Goal: Task Accomplishment & Management: Manage account settings

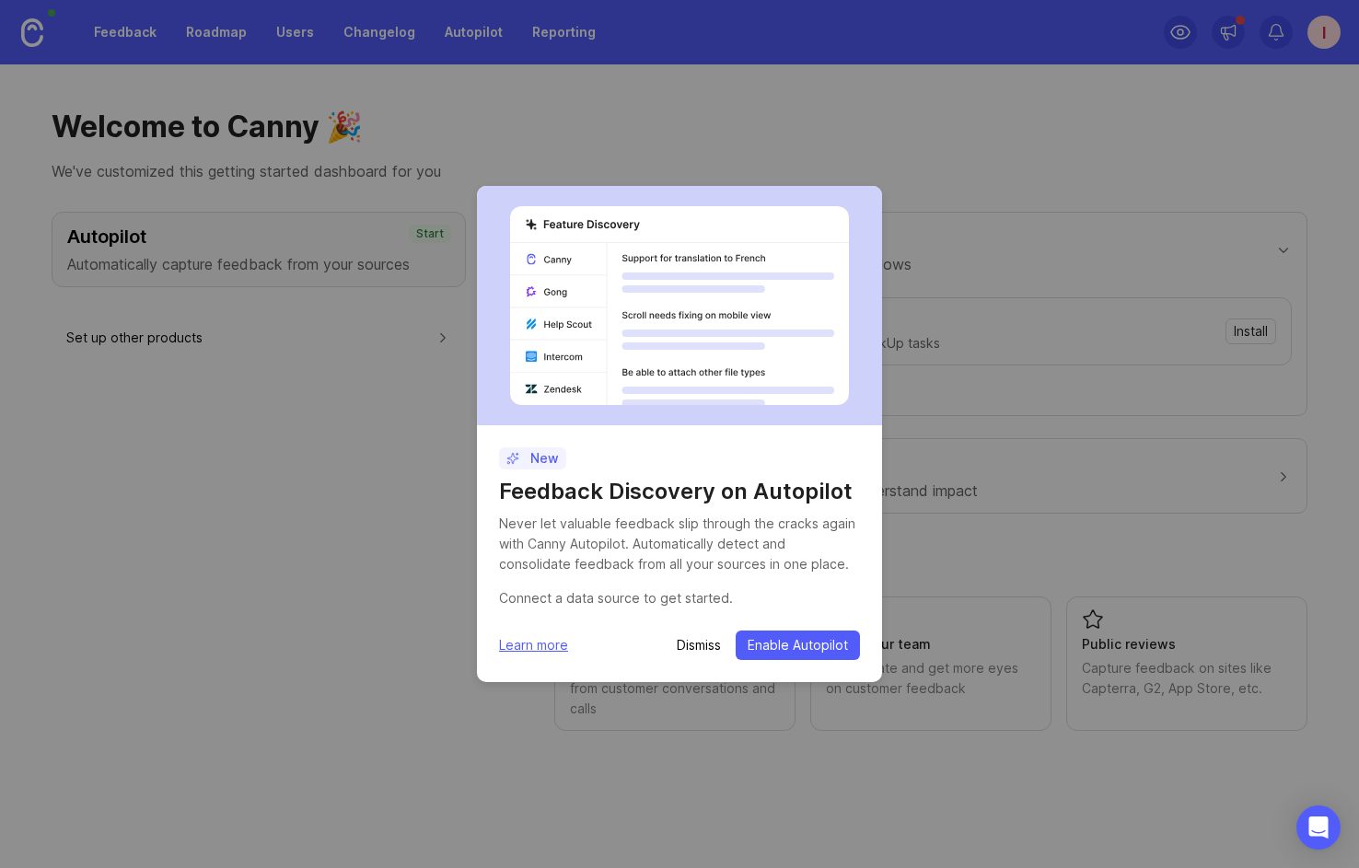
click at [712, 641] on p "Dismiss" at bounding box center [699, 645] width 44 height 18
click at [703, 638] on p "Dismiss" at bounding box center [699, 645] width 44 height 18
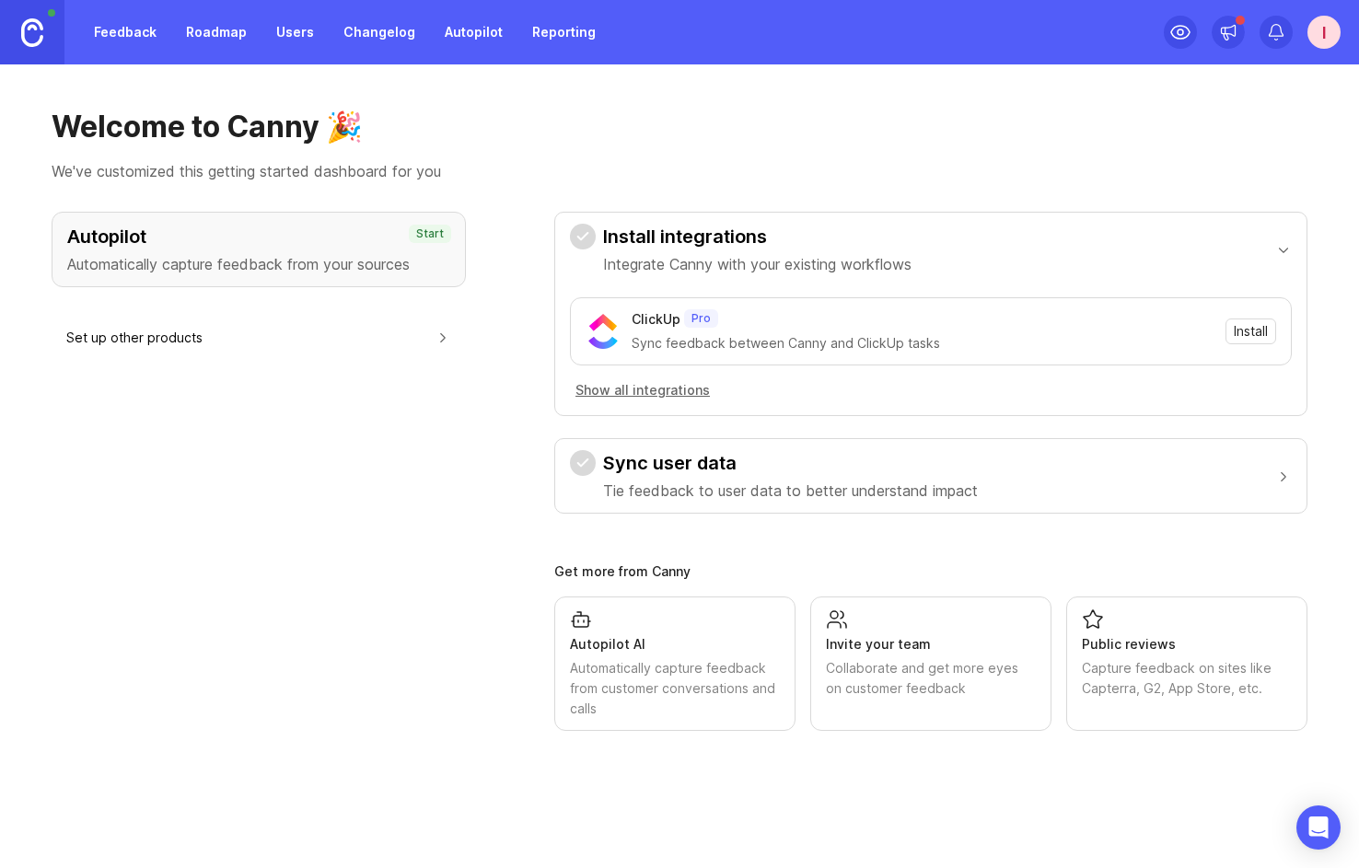
click at [1318, 35] on div "I" at bounding box center [1324, 32] width 33 height 33
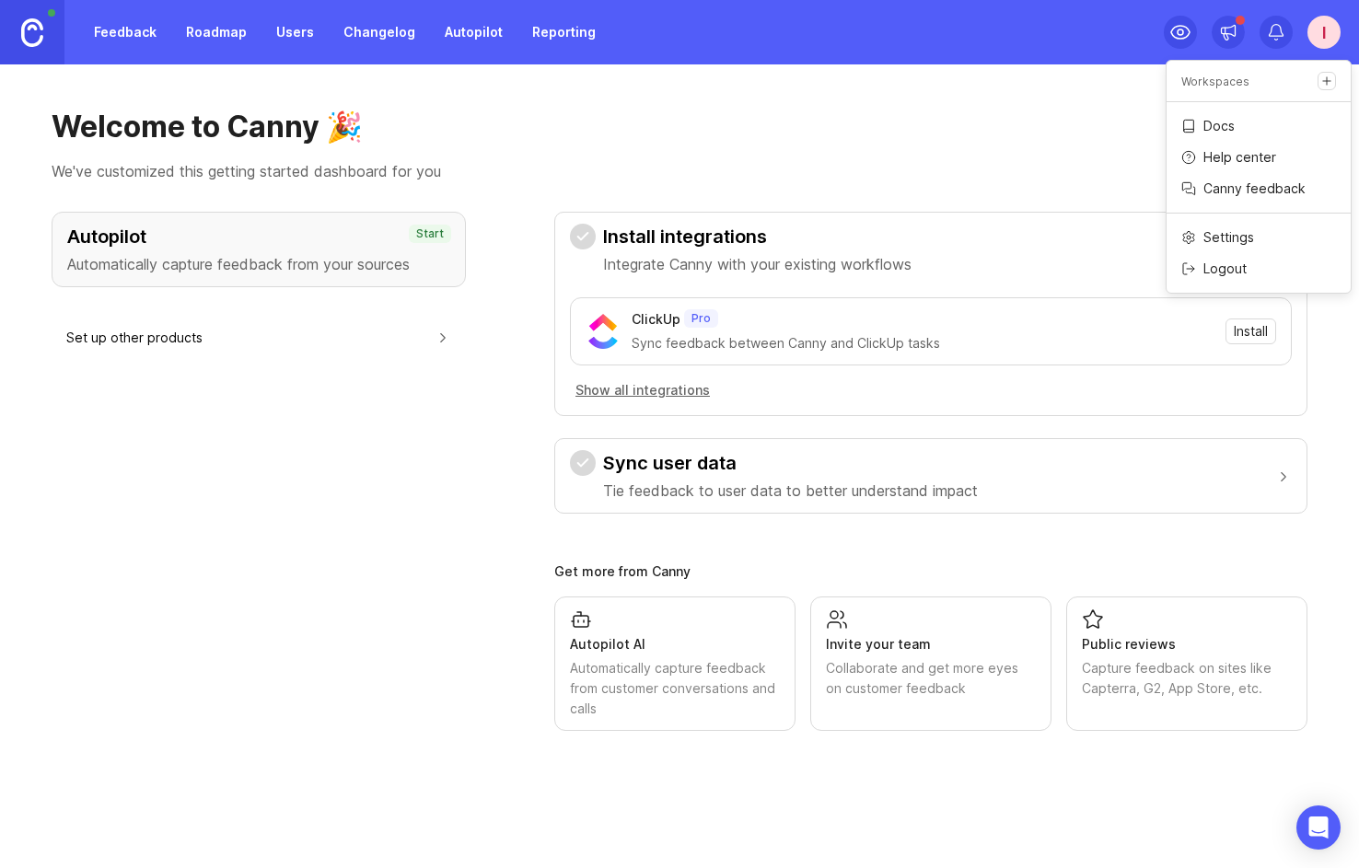
click at [1066, 152] on div "Welcome to Canny 🎉 We've customized this getting started dashboard for you" at bounding box center [680, 146] width 1256 height 74
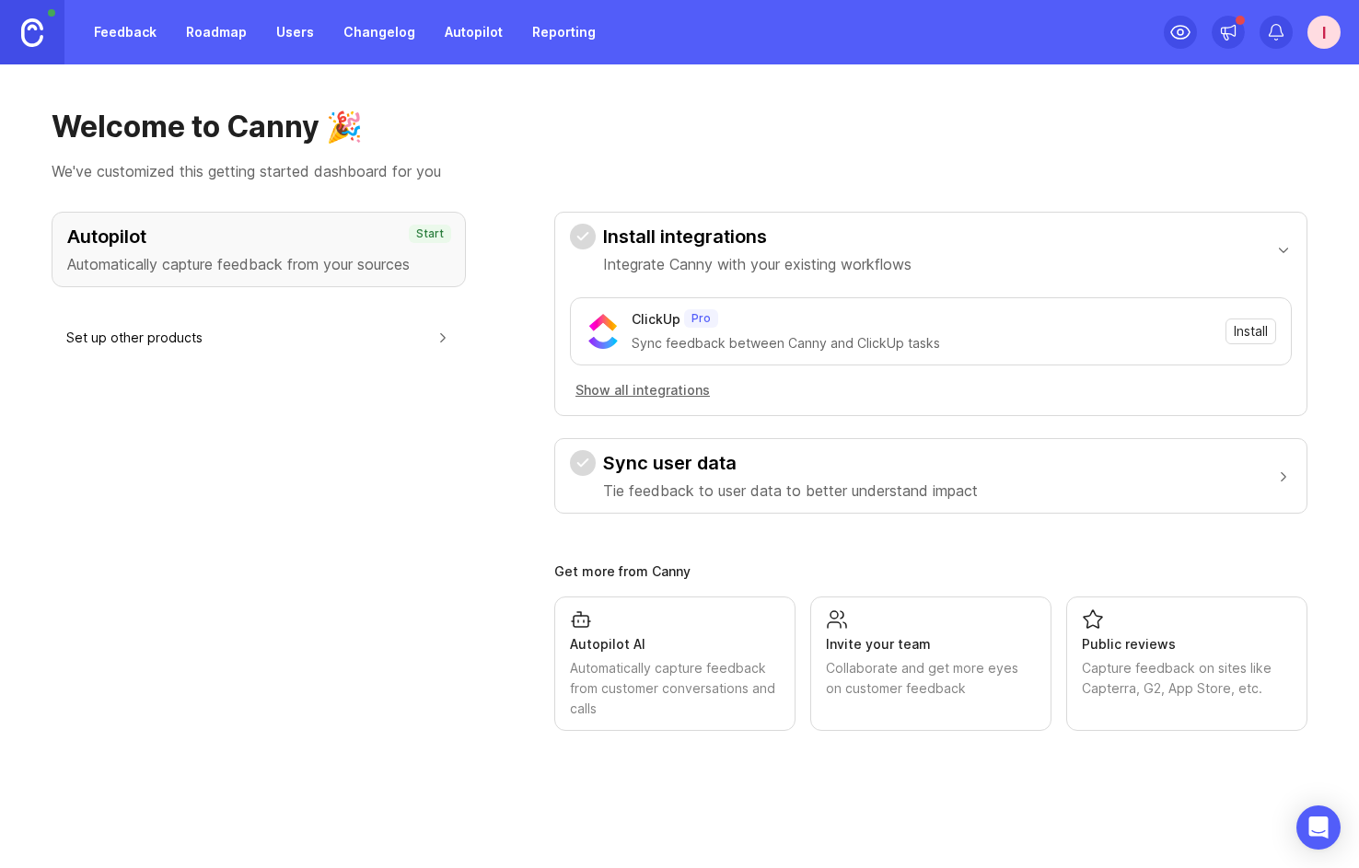
click at [34, 32] on img at bounding box center [32, 32] width 22 height 29
click at [133, 28] on link "Feedback" at bounding box center [125, 32] width 85 height 33
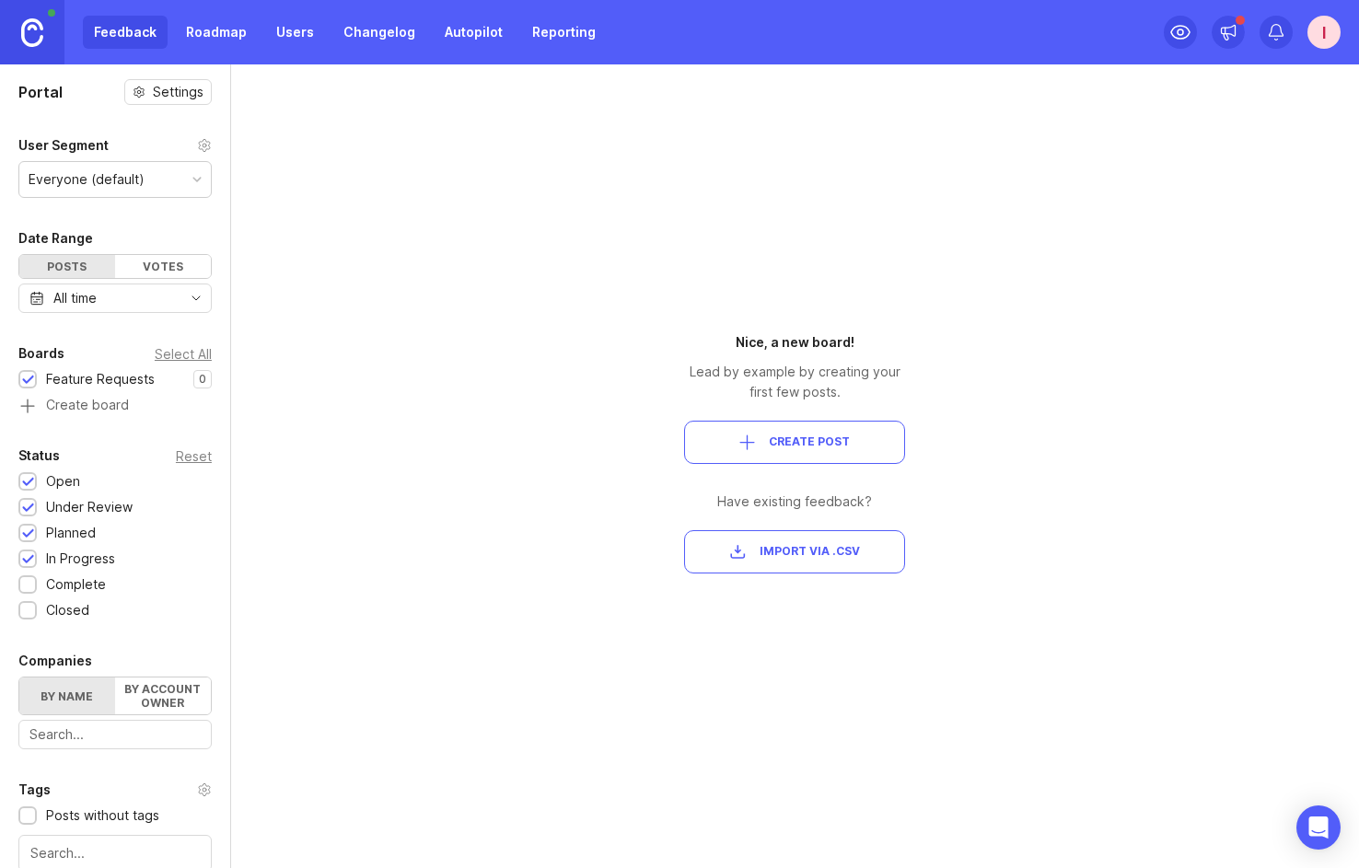
click at [215, 33] on link "Roadmap" at bounding box center [216, 32] width 83 height 33
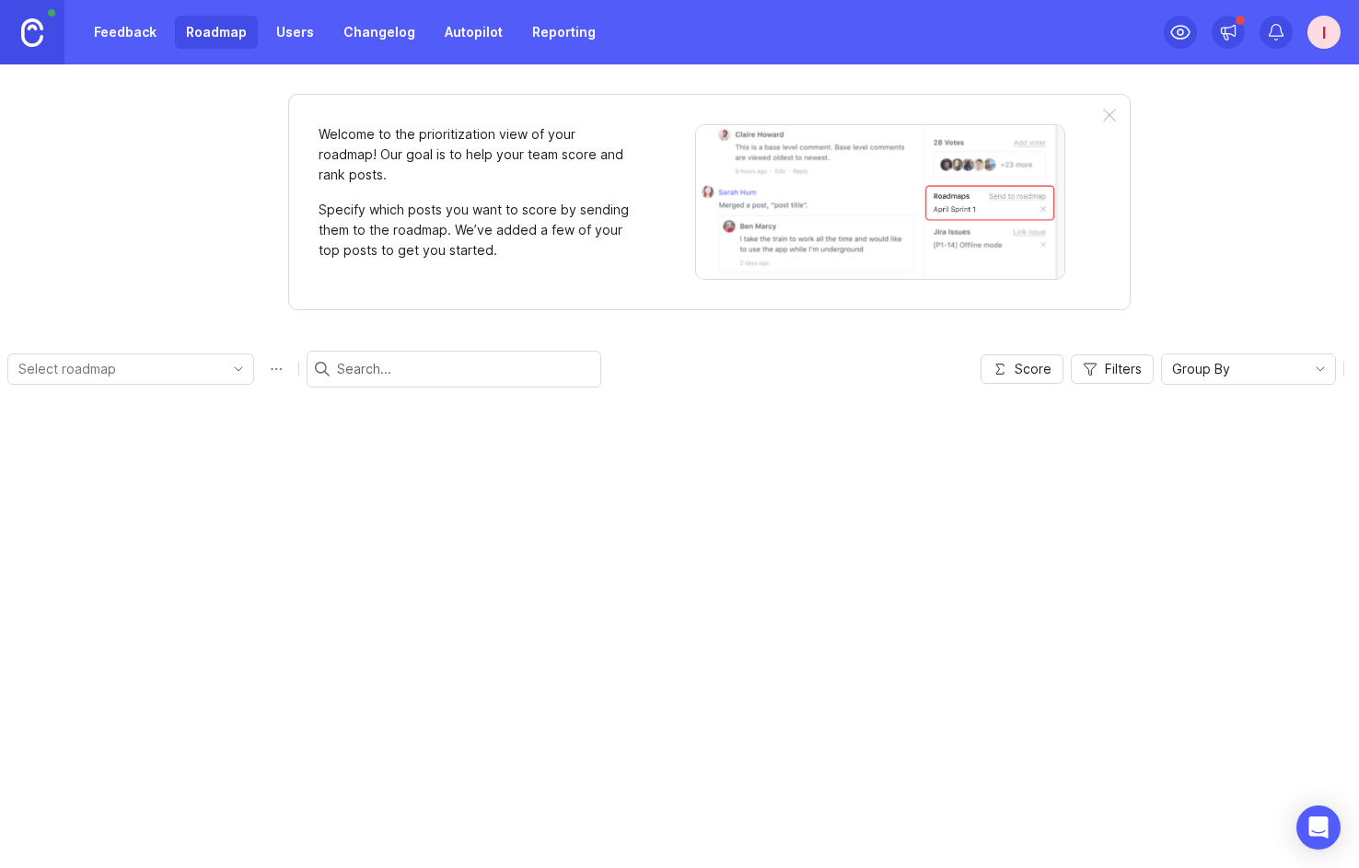
click at [292, 33] on link "Users" at bounding box center [295, 32] width 60 height 33
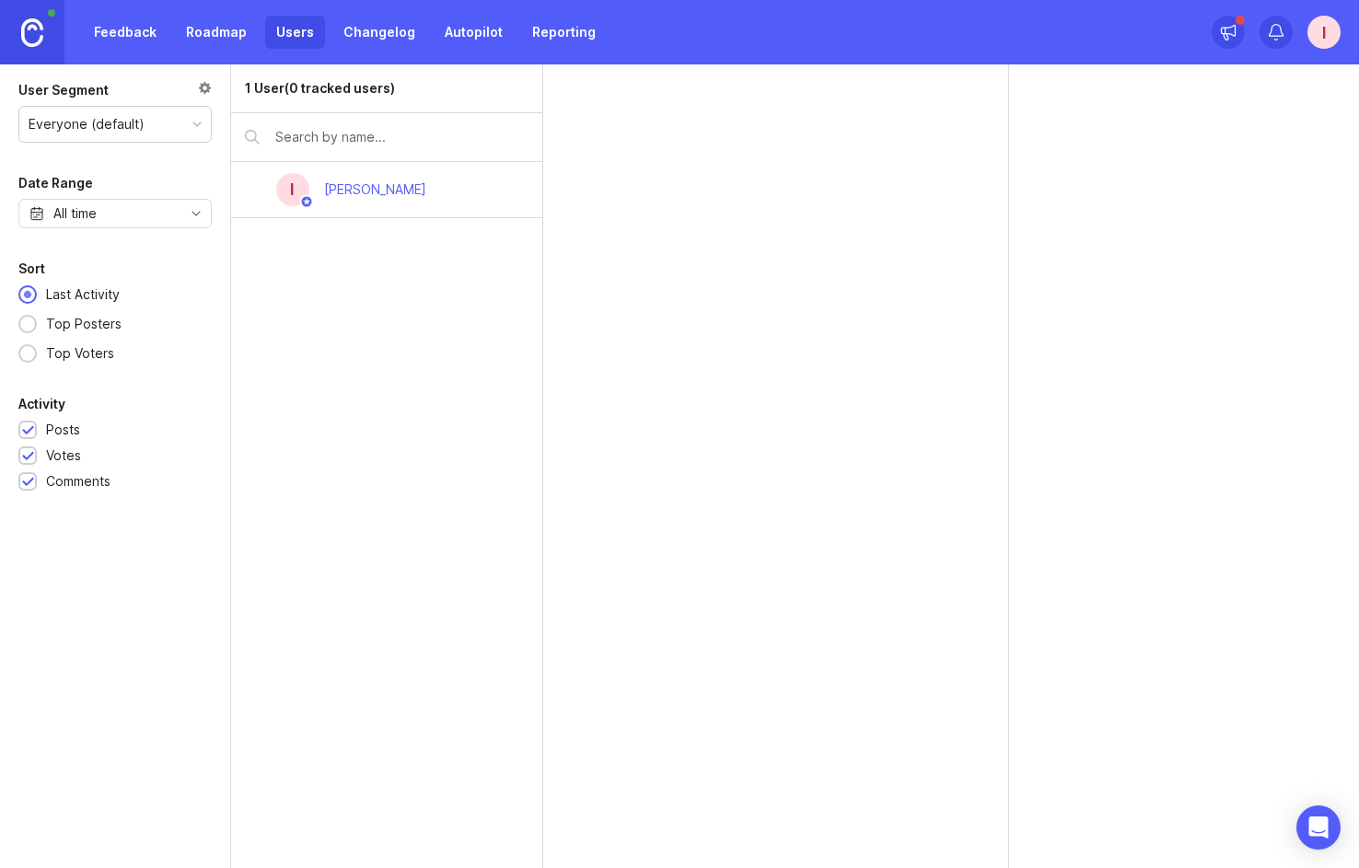
click at [351, 31] on link "Changelog" at bounding box center [379, 32] width 94 height 33
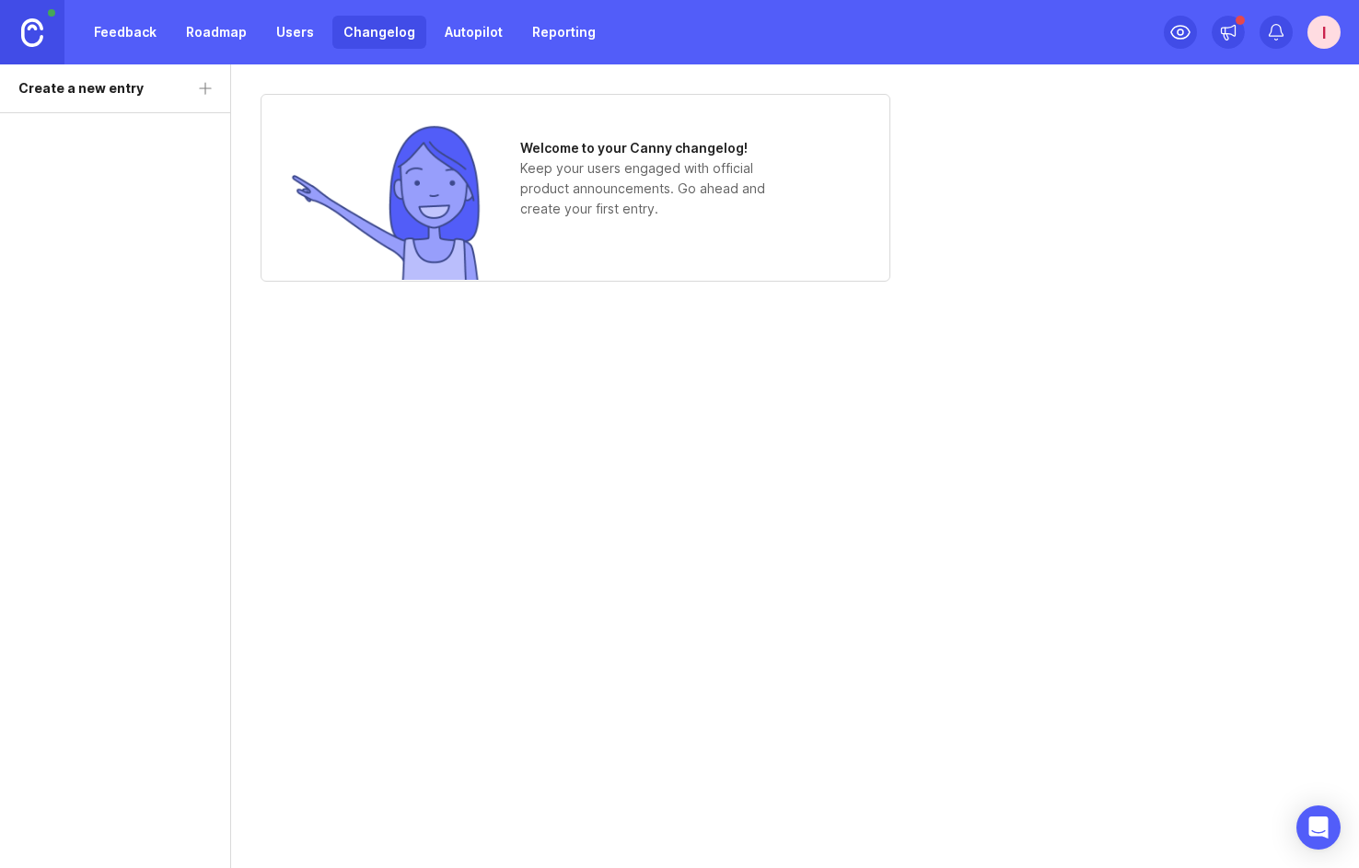
click at [1312, 31] on div "I" at bounding box center [1324, 32] width 33 height 33
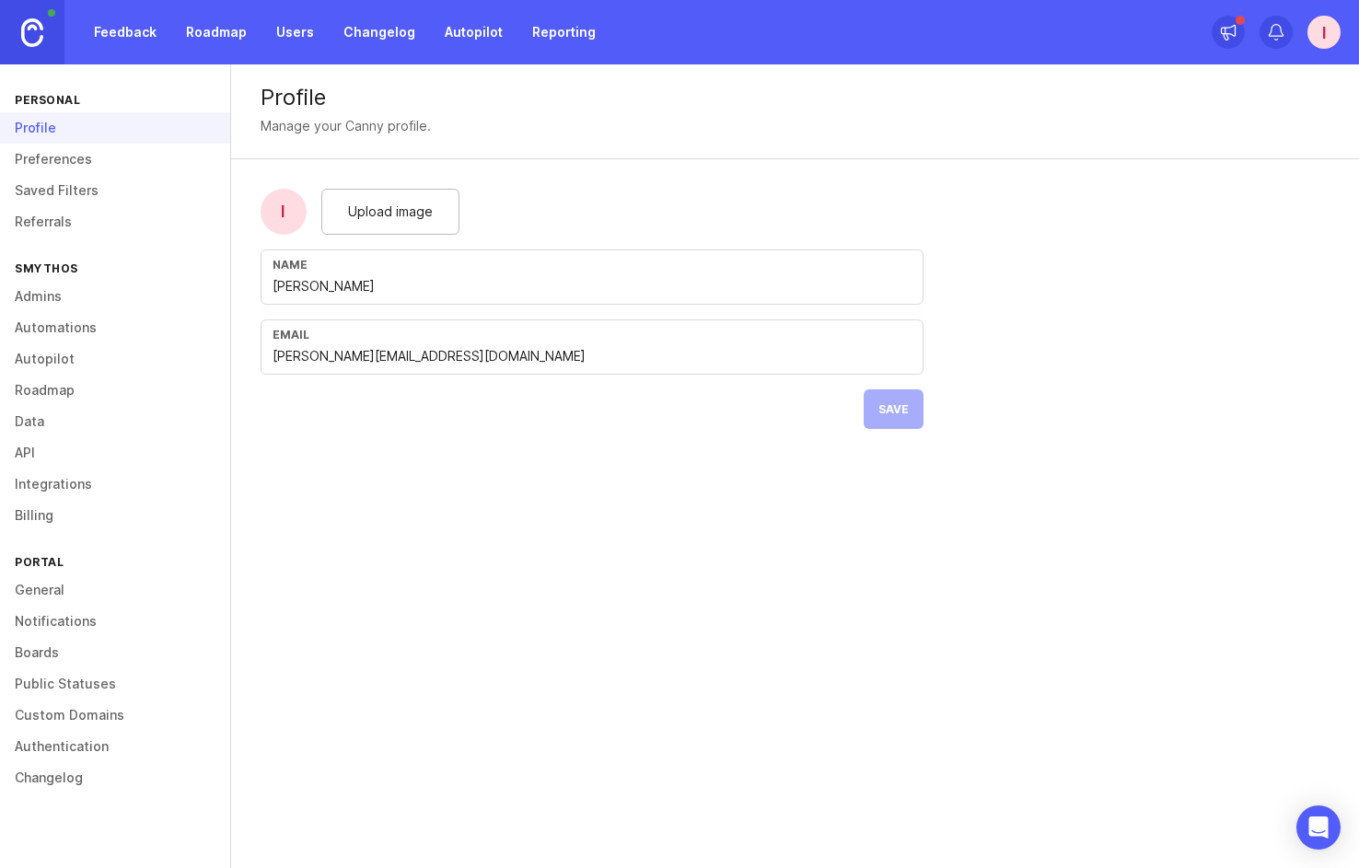
click at [68, 156] on link "Preferences" at bounding box center [115, 159] width 230 height 31
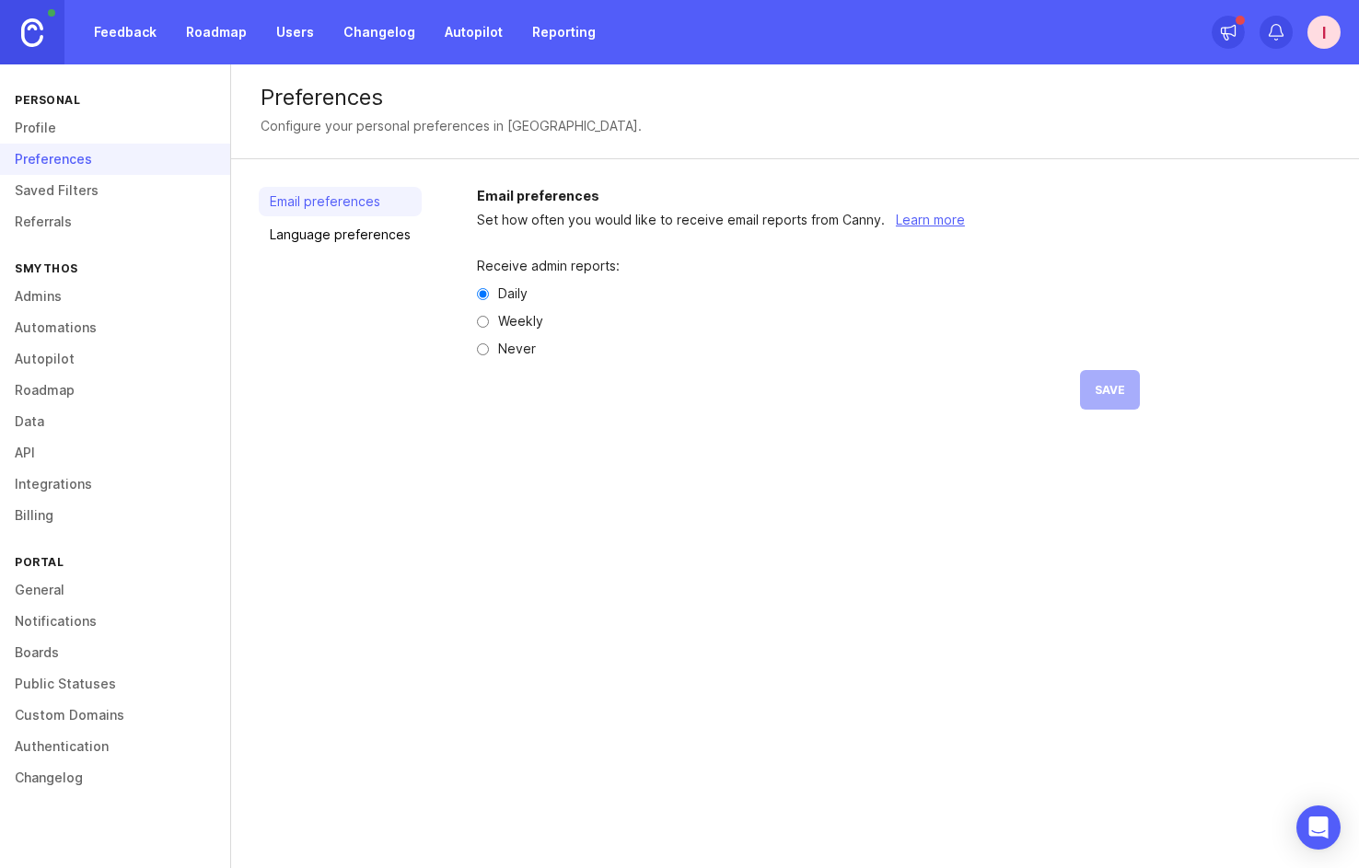
click at [67, 184] on link "Saved Filters" at bounding box center [115, 190] width 230 height 31
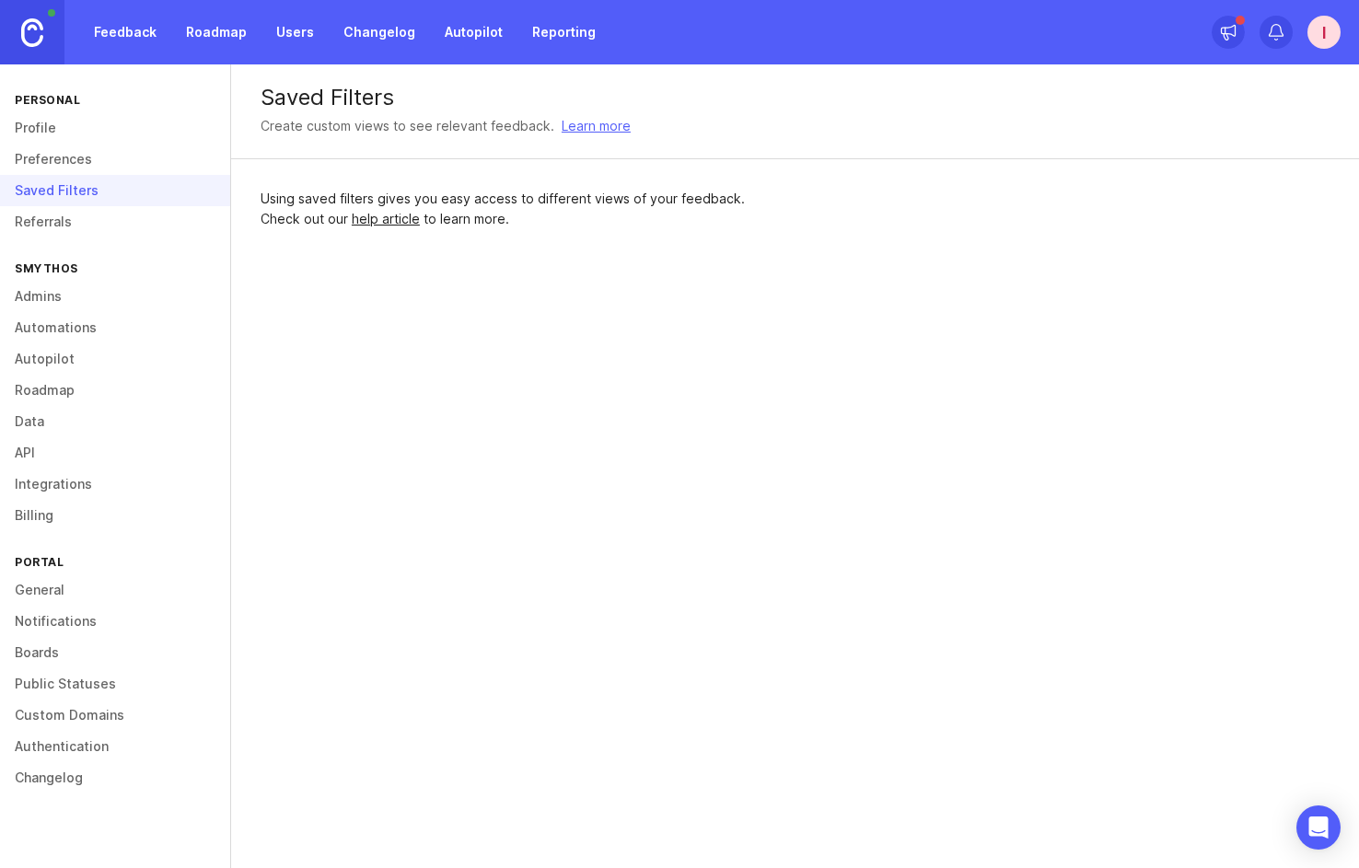
click at [67, 231] on link "Referrals" at bounding box center [115, 221] width 230 height 31
click at [56, 218] on div "Referrals" at bounding box center [115, 221] width 230 height 31
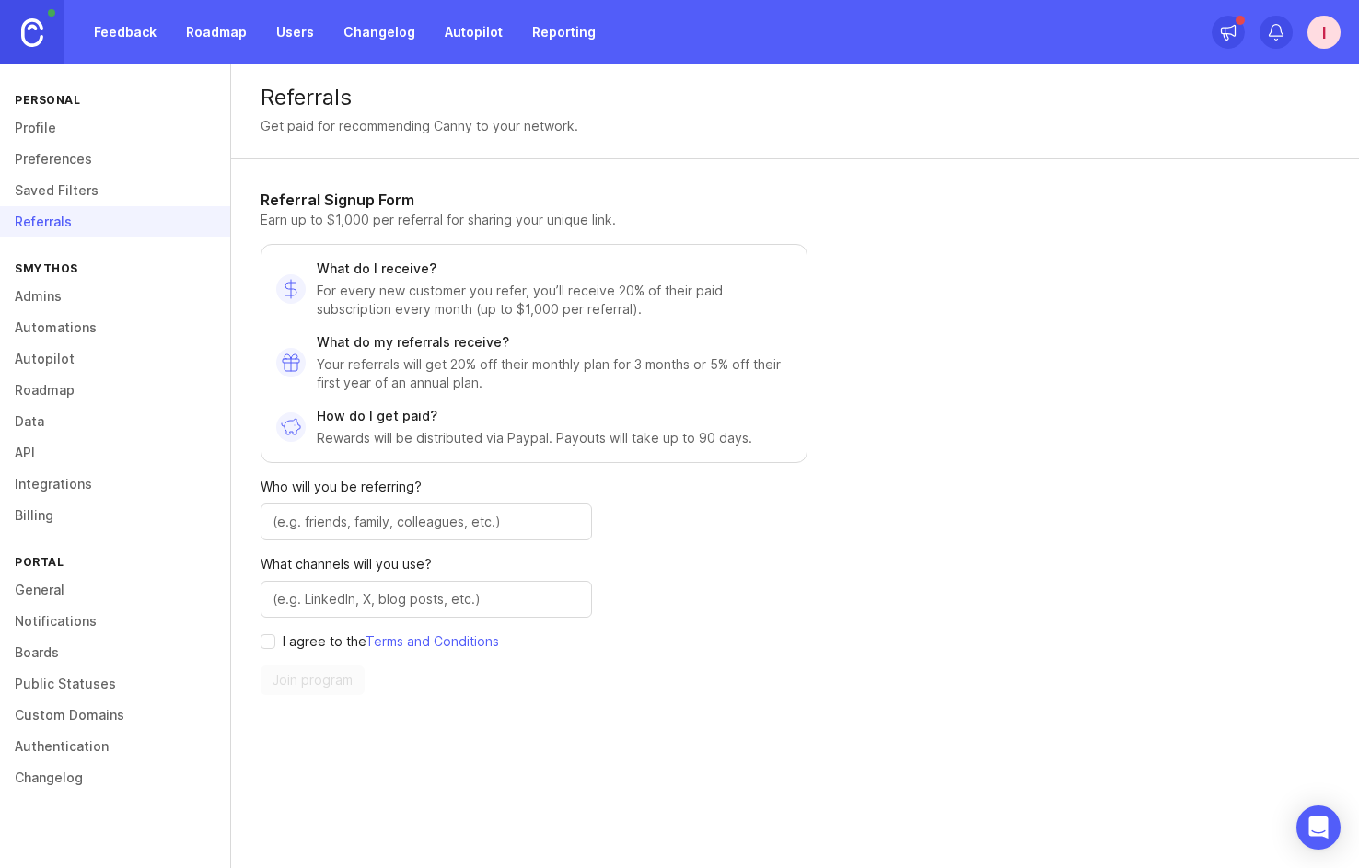
click at [54, 323] on link "Automations" at bounding box center [115, 327] width 230 height 31
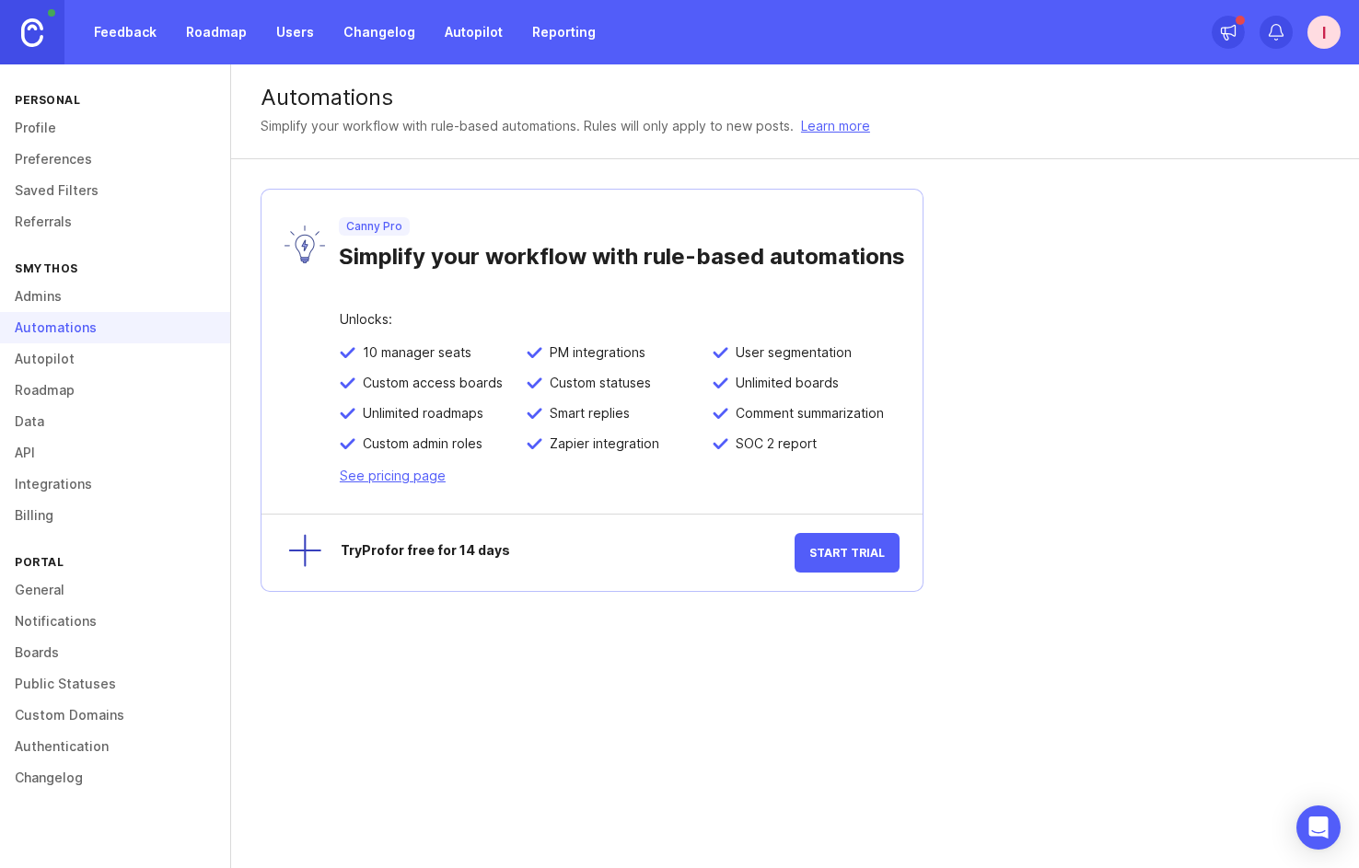
click at [47, 383] on link "Roadmap" at bounding box center [115, 390] width 230 height 31
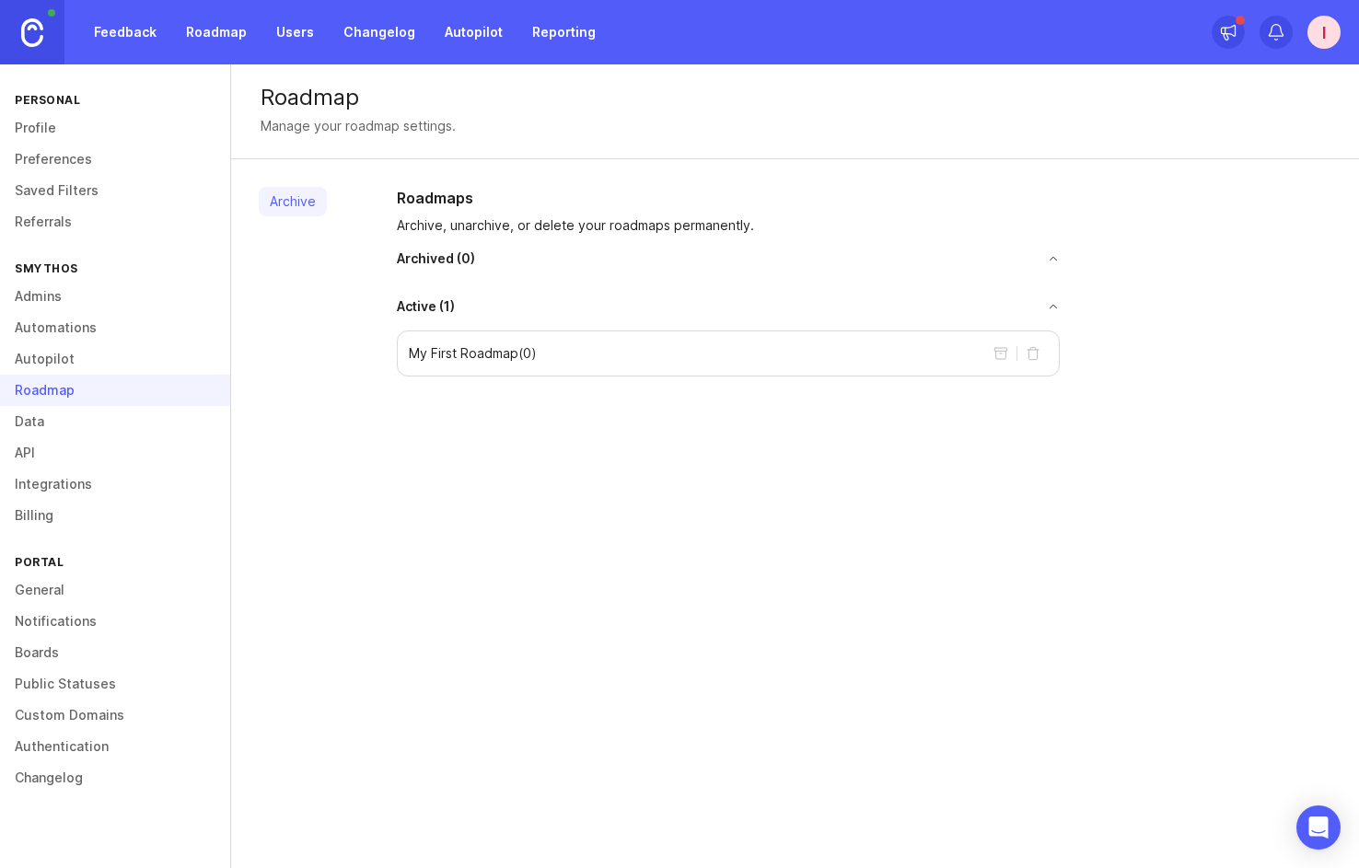
click at [57, 355] on link "Autopilot" at bounding box center [115, 359] width 230 height 31
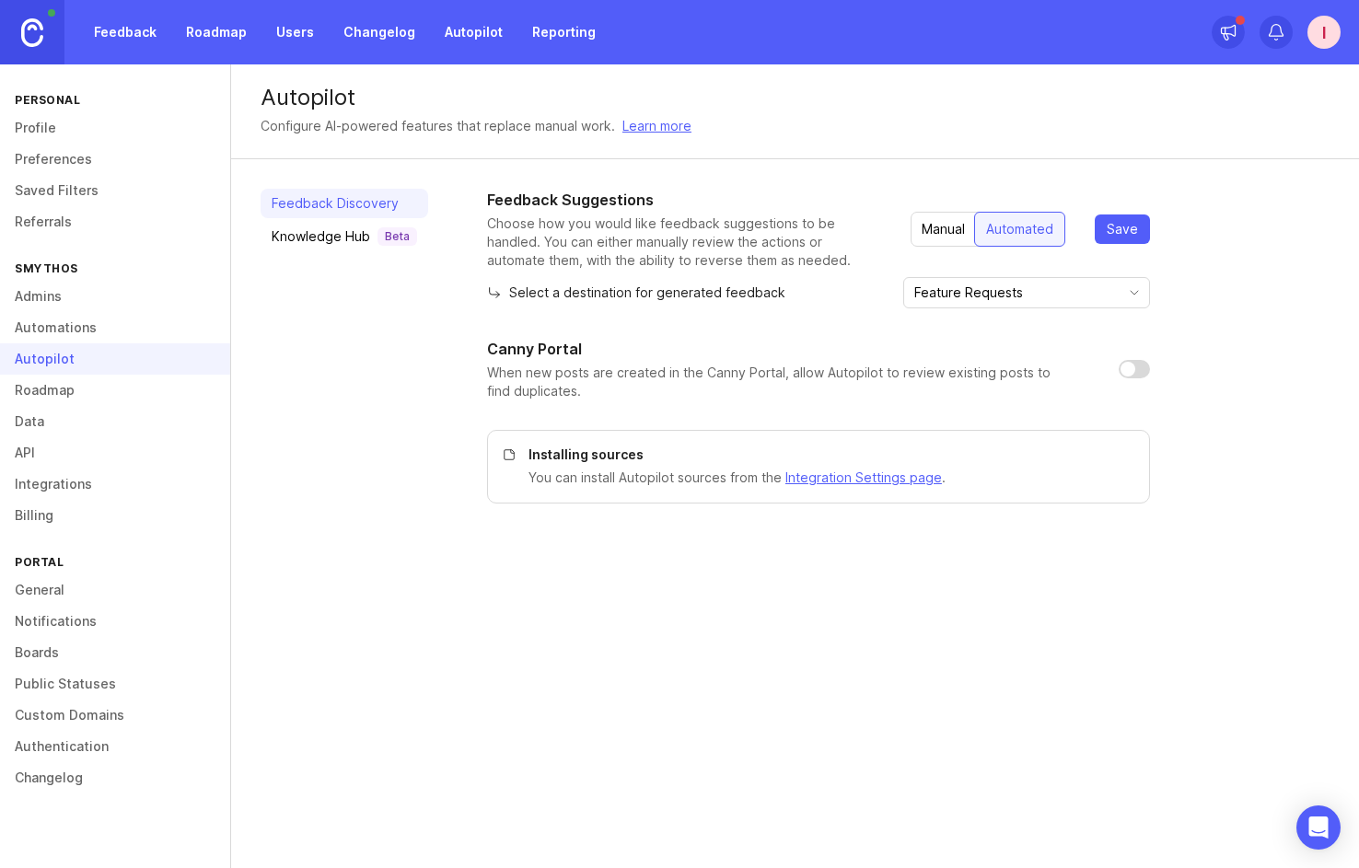
click at [59, 391] on link "Roadmap" at bounding box center [115, 390] width 230 height 31
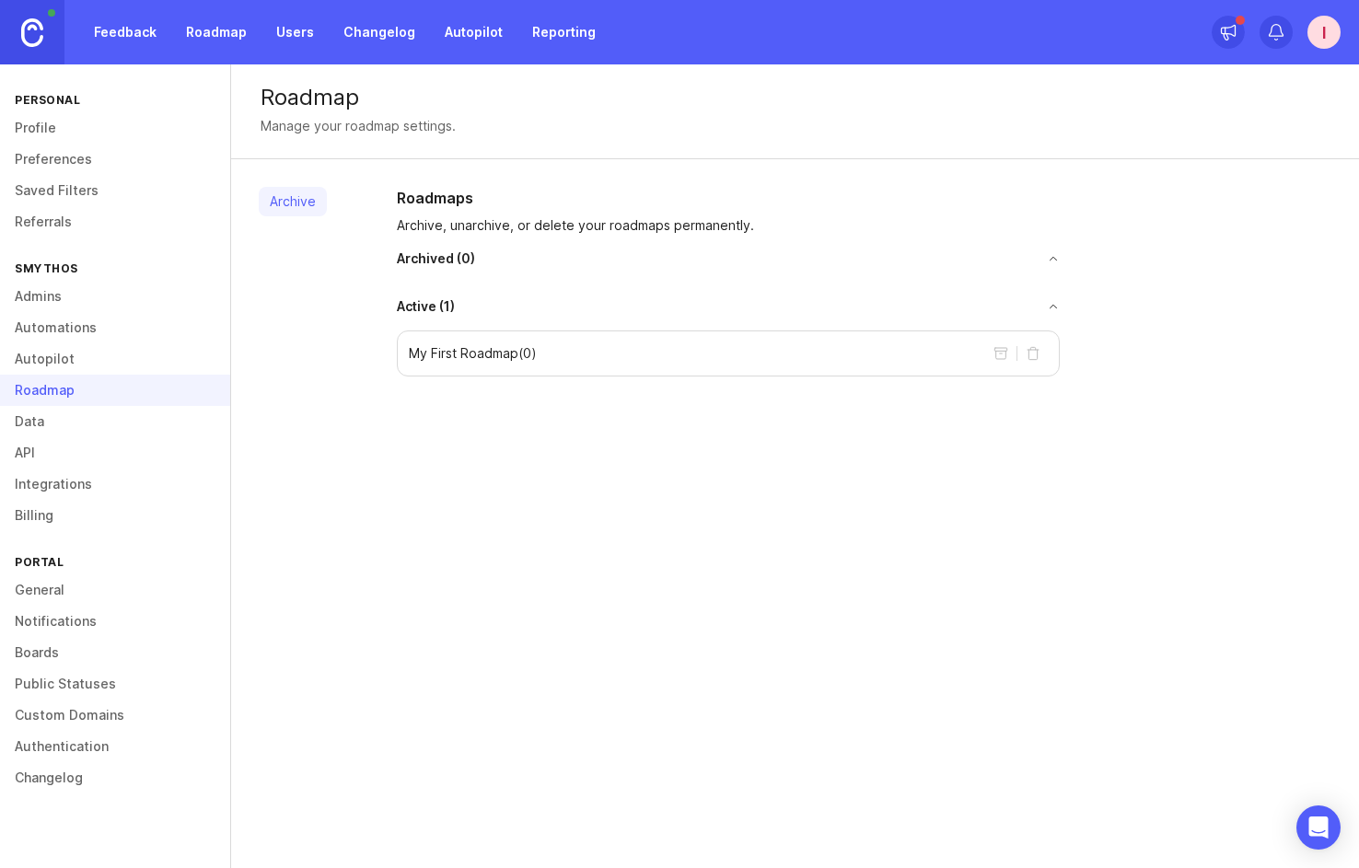
click at [79, 338] on link "Automations" at bounding box center [115, 327] width 230 height 31
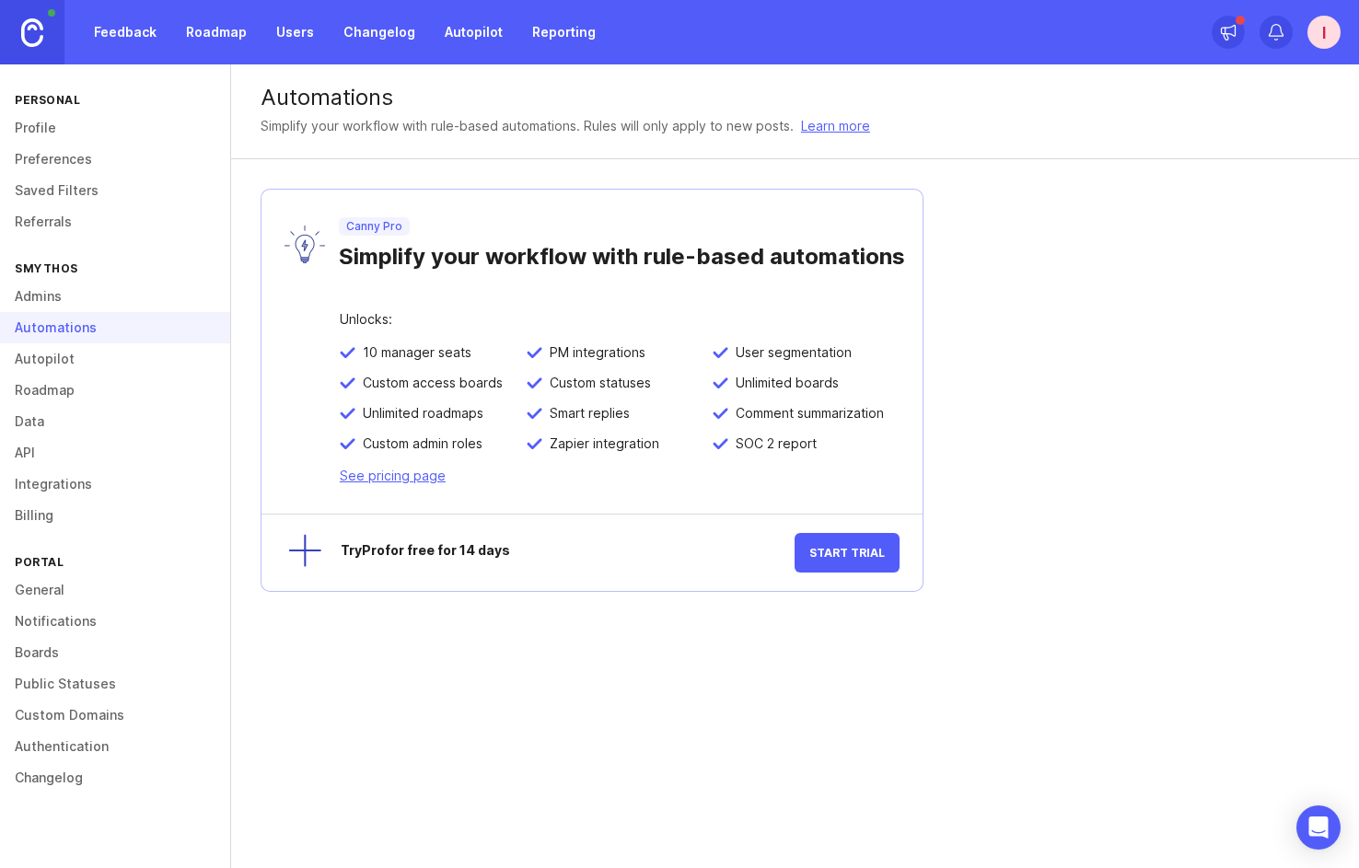
click at [85, 313] on div "Automations" at bounding box center [115, 327] width 230 height 31
click at [85, 274] on div "SmythOS" at bounding box center [115, 268] width 230 height 25
click at [85, 297] on link "Admins" at bounding box center [115, 296] width 230 height 31
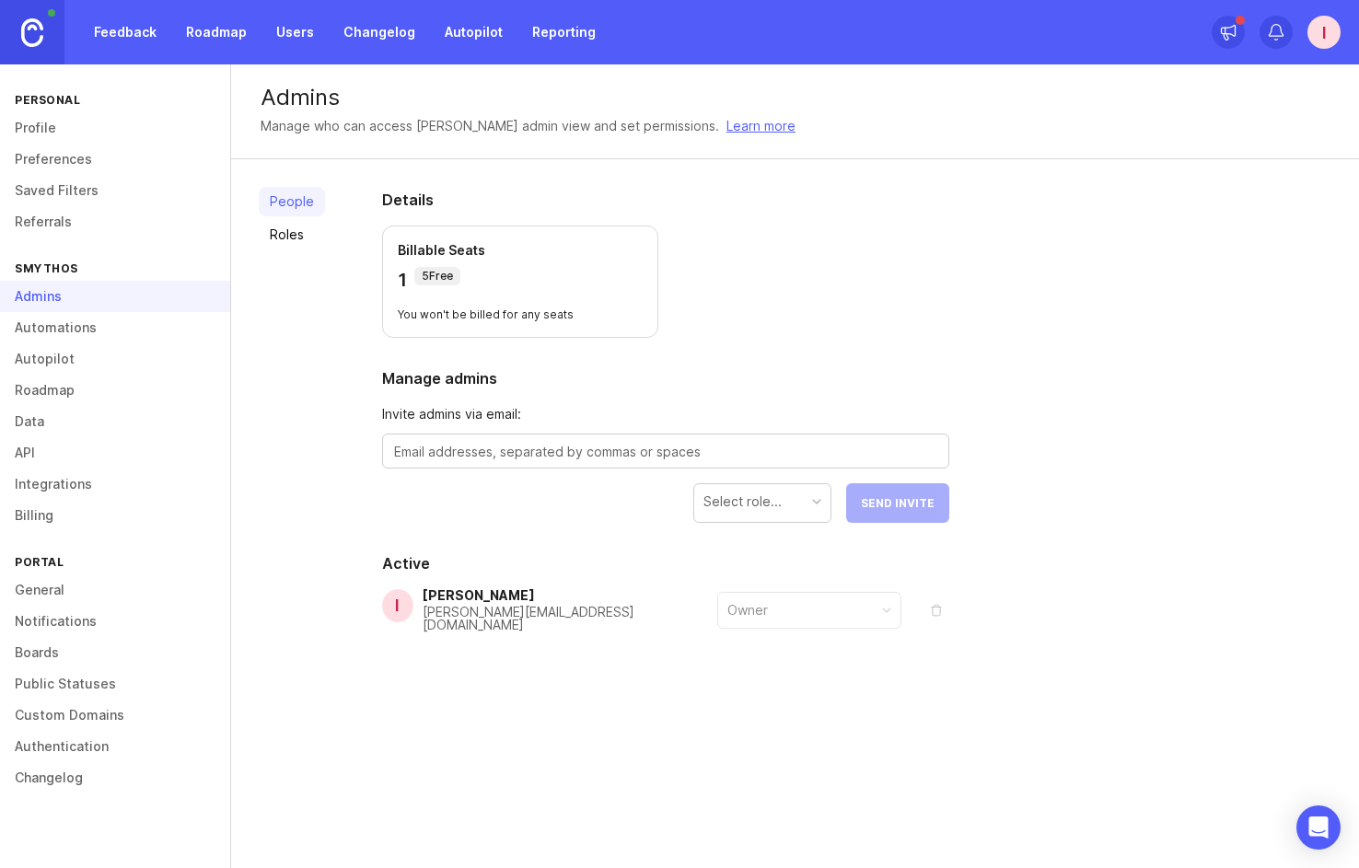
click at [73, 390] on link "Roadmap" at bounding box center [115, 390] width 230 height 31
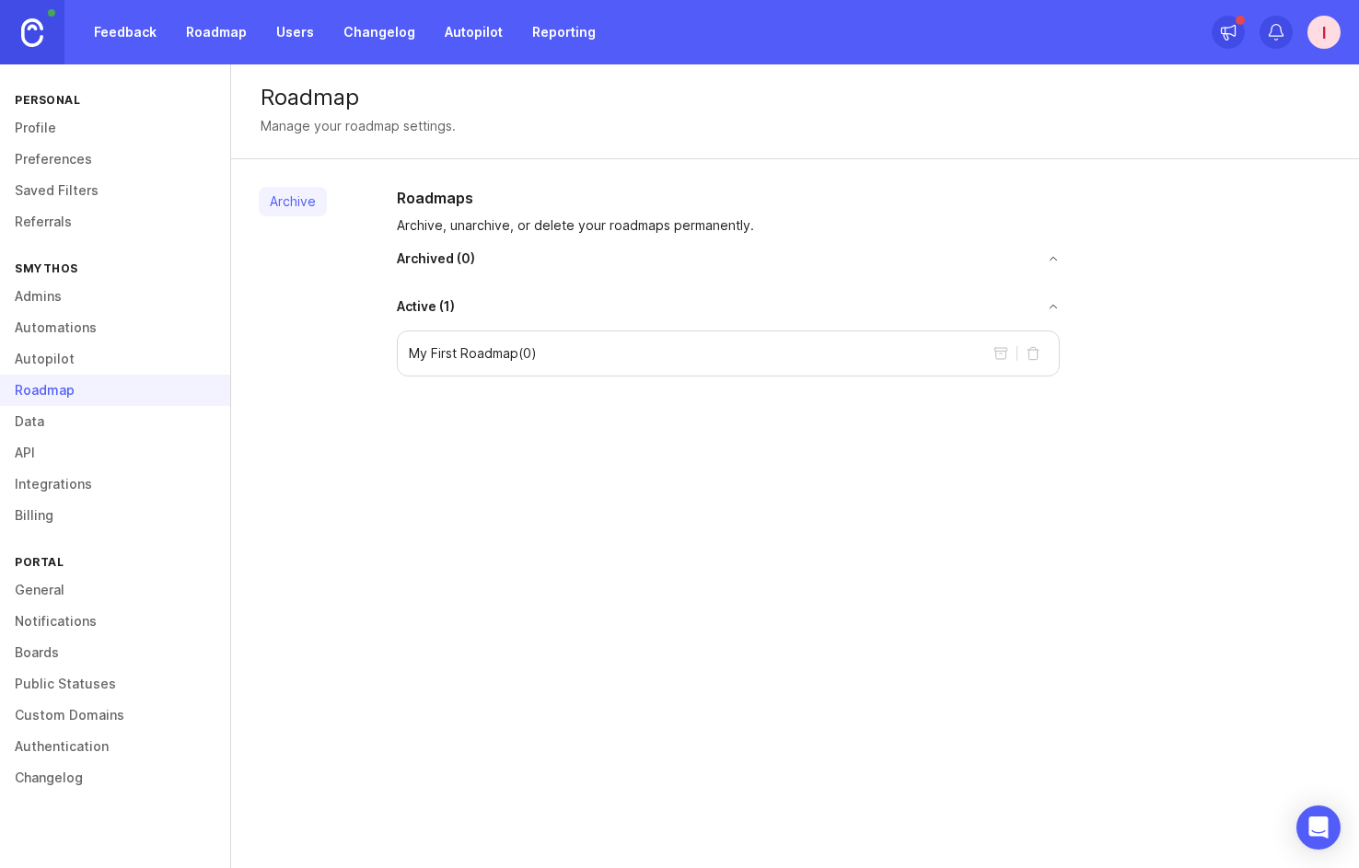
click at [67, 414] on link "Data" at bounding box center [115, 421] width 230 height 31
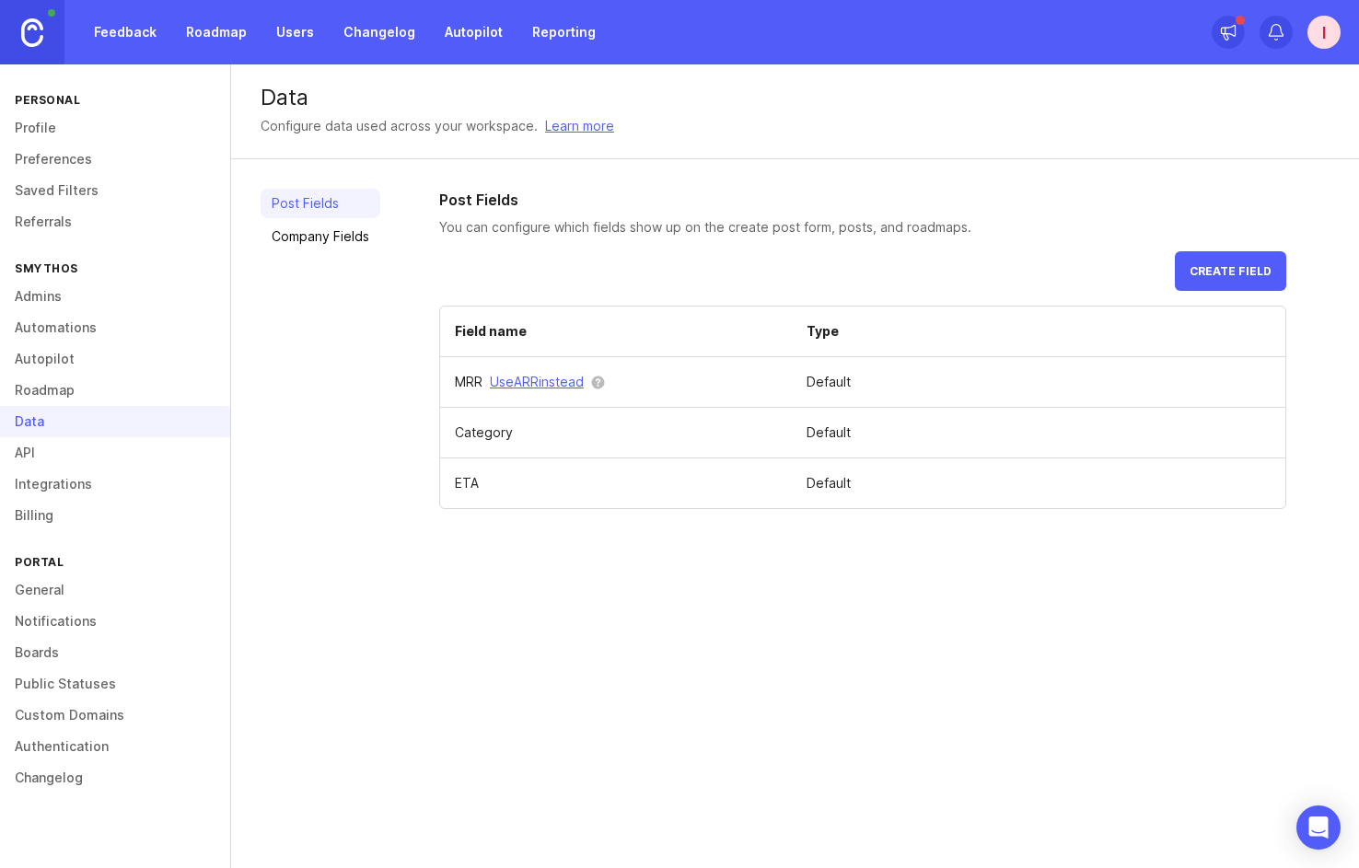
click at [75, 718] on link "Custom Domains" at bounding box center [115, 715] width 230 height 31
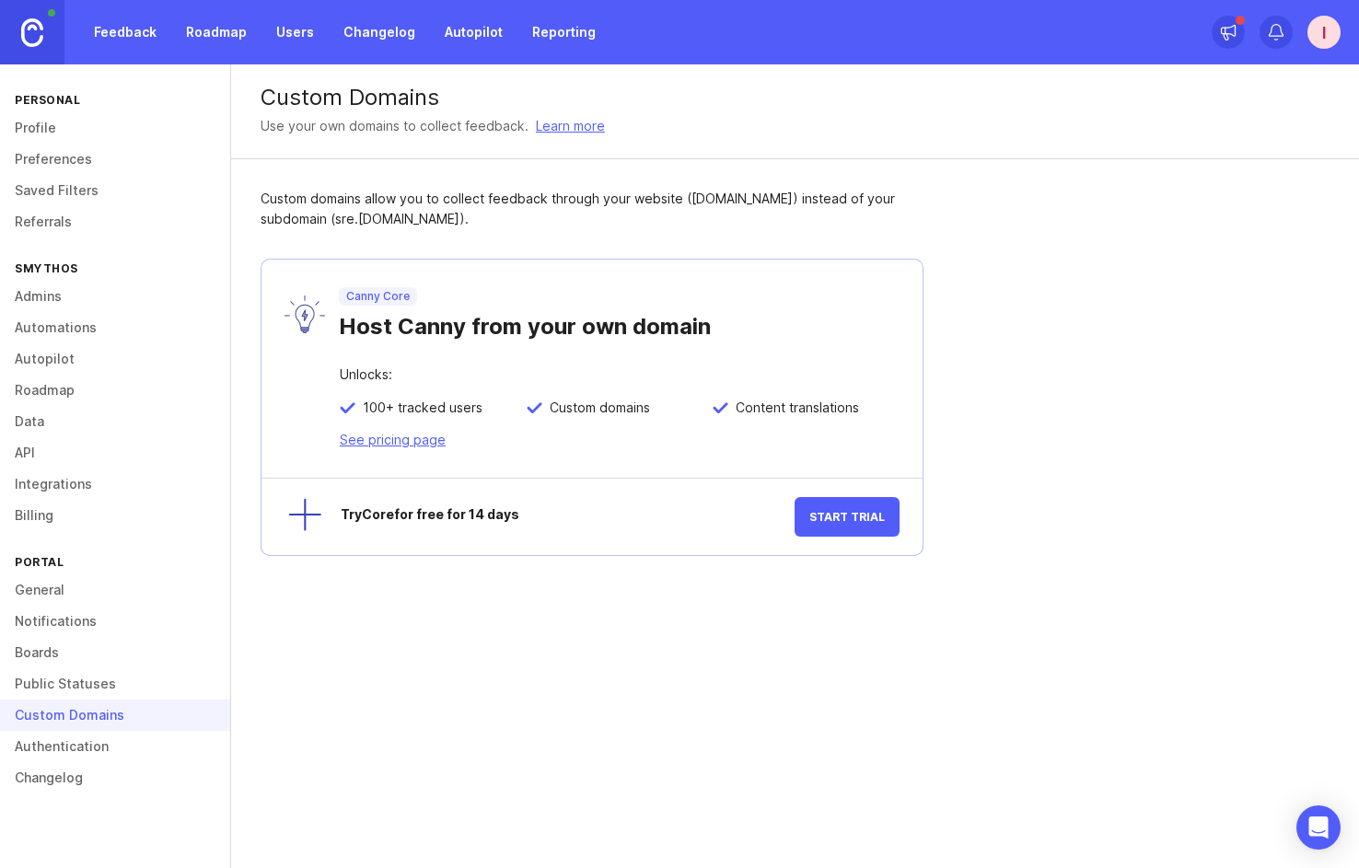
click at [84, 591] on link "General" at bounding box center [115, 590] width 230 height 31
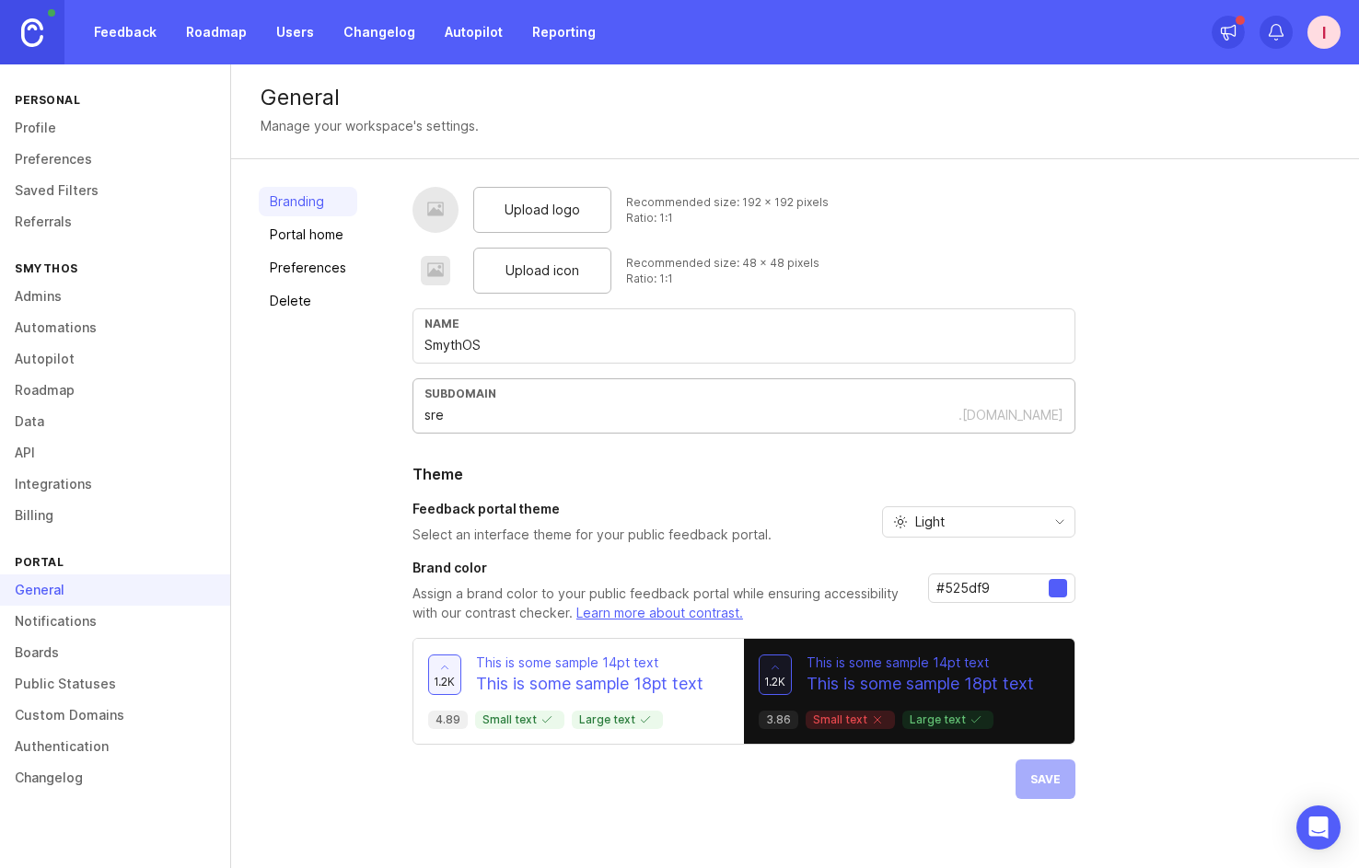
click at [473, 414] on input "sre" at bounding box center [692, 415] width 534 height 20
type input "smythos"
click at [1031, 795] on button "Save" at bounding box center [1046, 780] width 60 height 40
click at [515, 210] on span "Upload logo" at bounding box center [543, 210] width 76 height 20
